Goal: Task Accomplishment & Management: Manage account settings

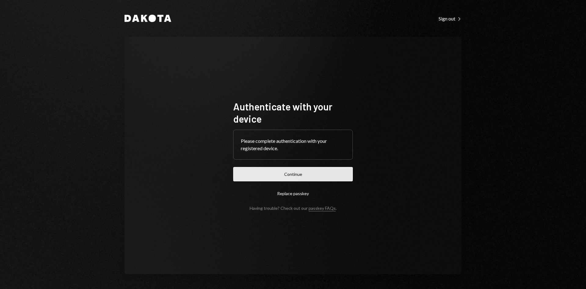
click at [298, 174] on button "Continue" at bounding box center [293, 174] width 120 height 14
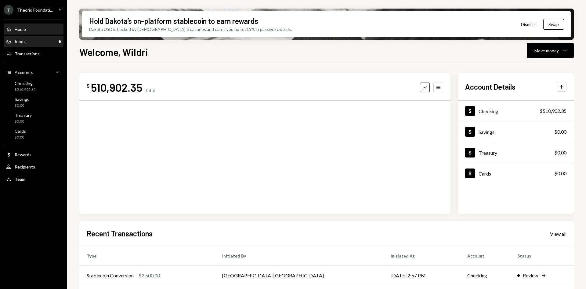
click at [49, 44] on div "Inbox Inbox" at bounding box center [33, 41] width 55 height 10
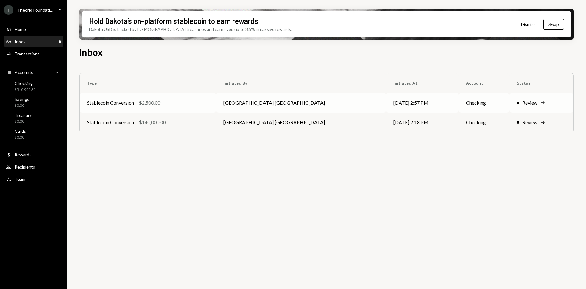
click at [206, 106] on div "Stablecoin Conversion $2,500.00" at bounding box center [148, 102] width 122 height 7
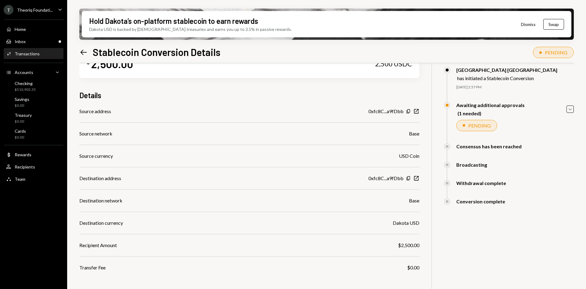
scroll to position [49, 0]
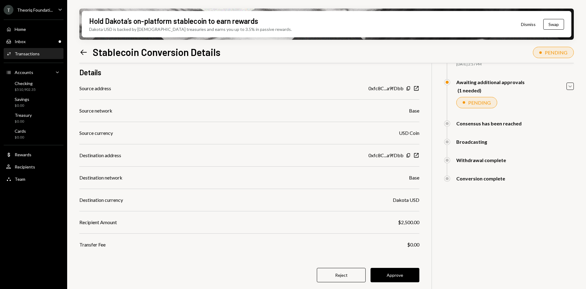
click at [399, 273] on button "Approve" at bounding box center [395, 274] width 49 height 14
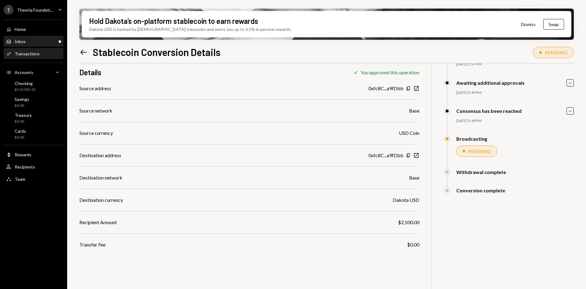
click at [47, 44] on div "Inbox Inbox" at bounding box center [33, 41] width 55 height 5
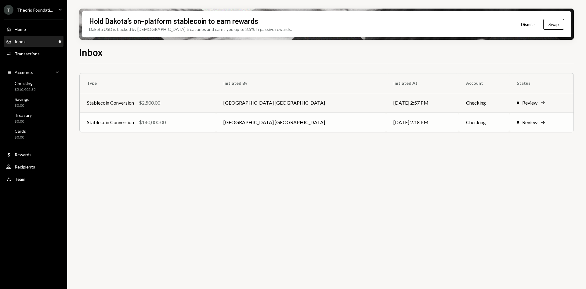
click at [261, 125] on td "[GEOGRAPHIC_DATA] [GEOGRAPHIC_DATA]" at bounding box center [301, 122] width 170 height 20
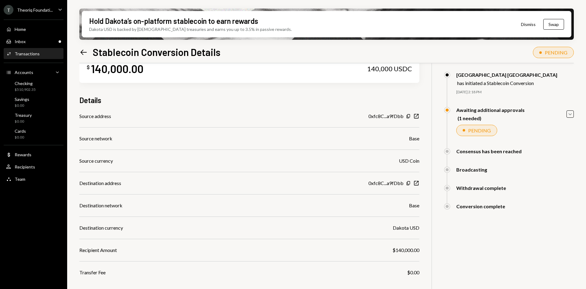
scroll to position [49, 0]
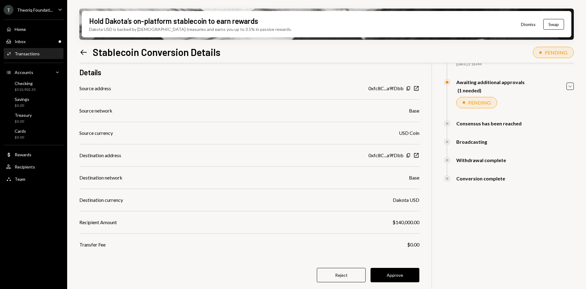
click at [394, 274] on button "Approve" at bounding box center [395, 274] width 49 height 14
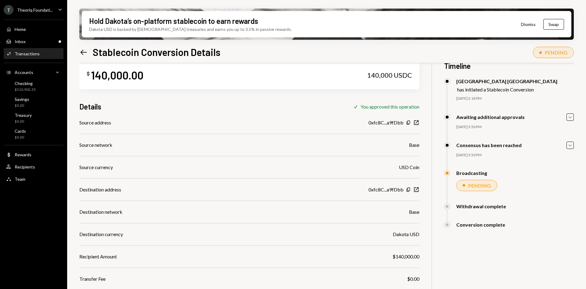
scroll to position [0, 0]
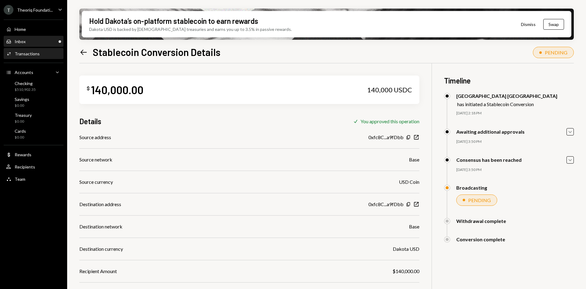
click at [41, 44] on div "Inbox Inbox" at bounding box center [33, 41] width 55 height 5
